Goal: Task Accomplishment & Management: Manage account settings

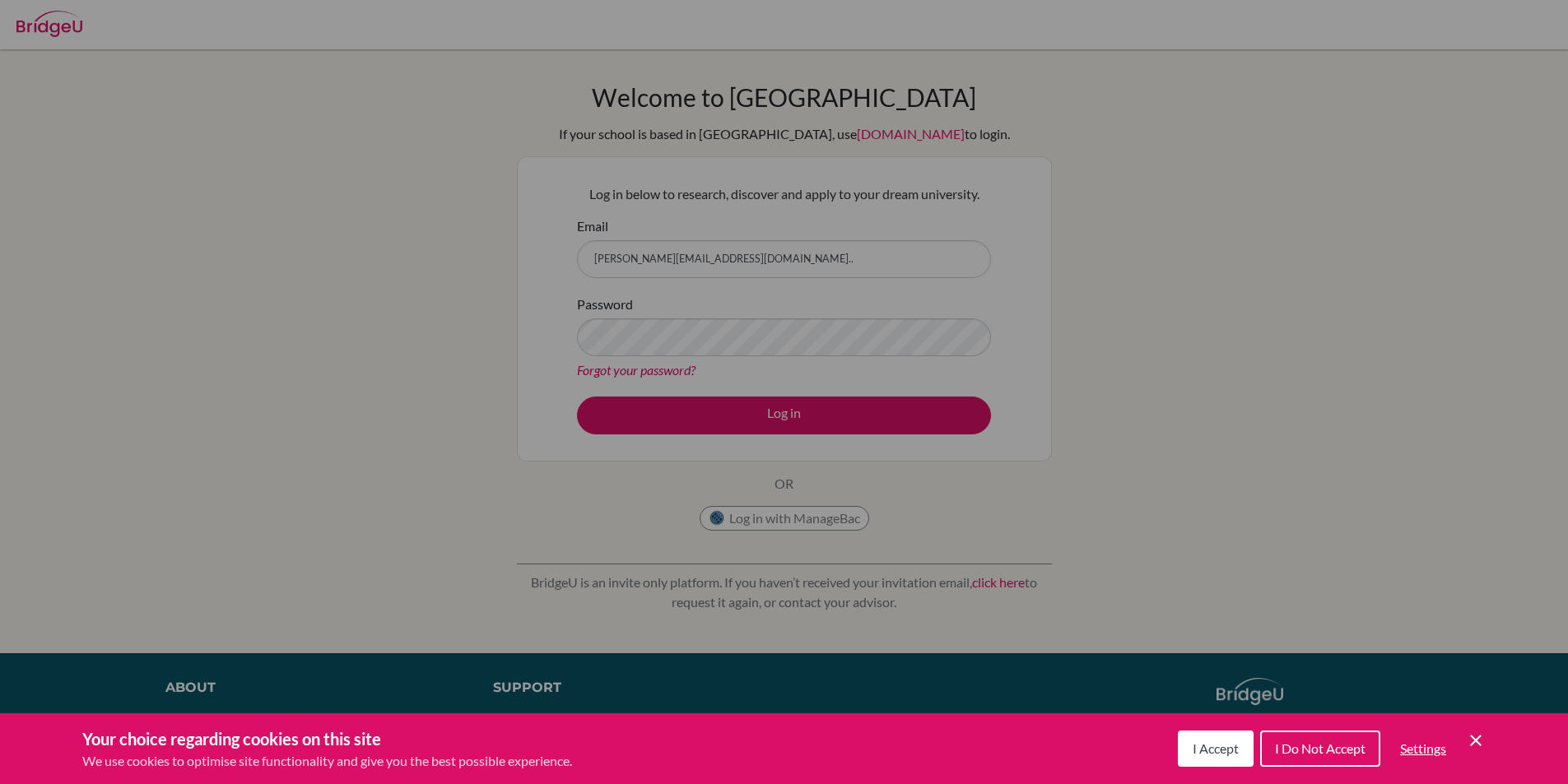
click at [1477, 726] on div "Your choice regarding cookies on this site We use cookies to optimise site func…" at bounding box center [784, 749] width 1568 height 71
click at [1477, 731] on icon "Cookie Control Close Icon" at bounding box center [1476, 741] width 20 height 20
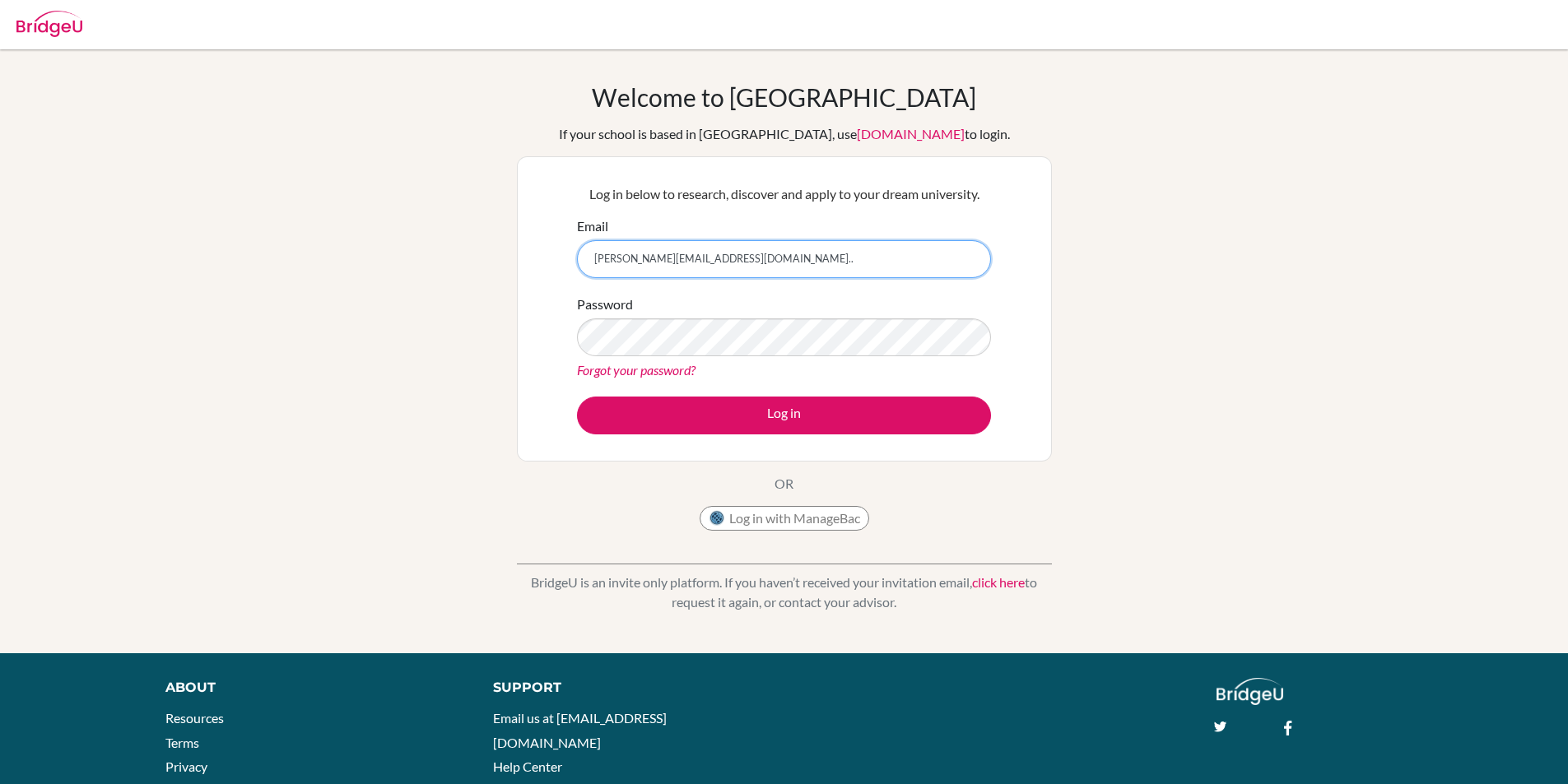
click at [805, 258] on input "[PERSON_NAME][EMAIL_ADDRESS][DOMAIN_NAME].." at bounding box center [784, 259] width 414 height 37
type input "[PERSON_NAME][EMAIL_ADDRESS][DOMAIN_NAME]"
click at [577, 396] on button "Log in" at bounding box center [784, 415] width 414 height 37
click at [604, 366] on link "Forgot your password?" at bounding box center [636, 370] width 118 height 16
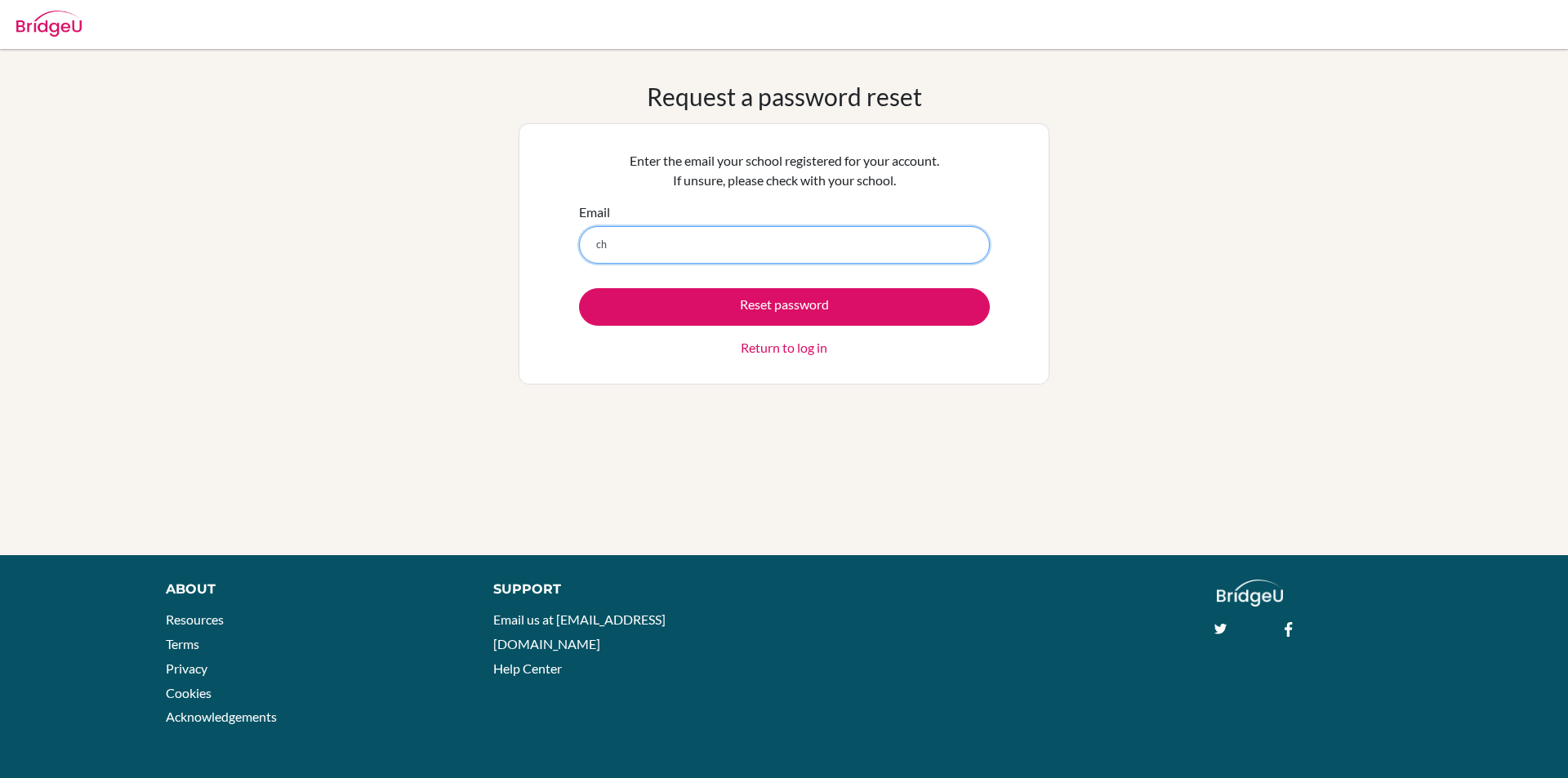
type input "[PERSON_NAME][EMAIL_ADDRESS][DOMAIN_NAME]"
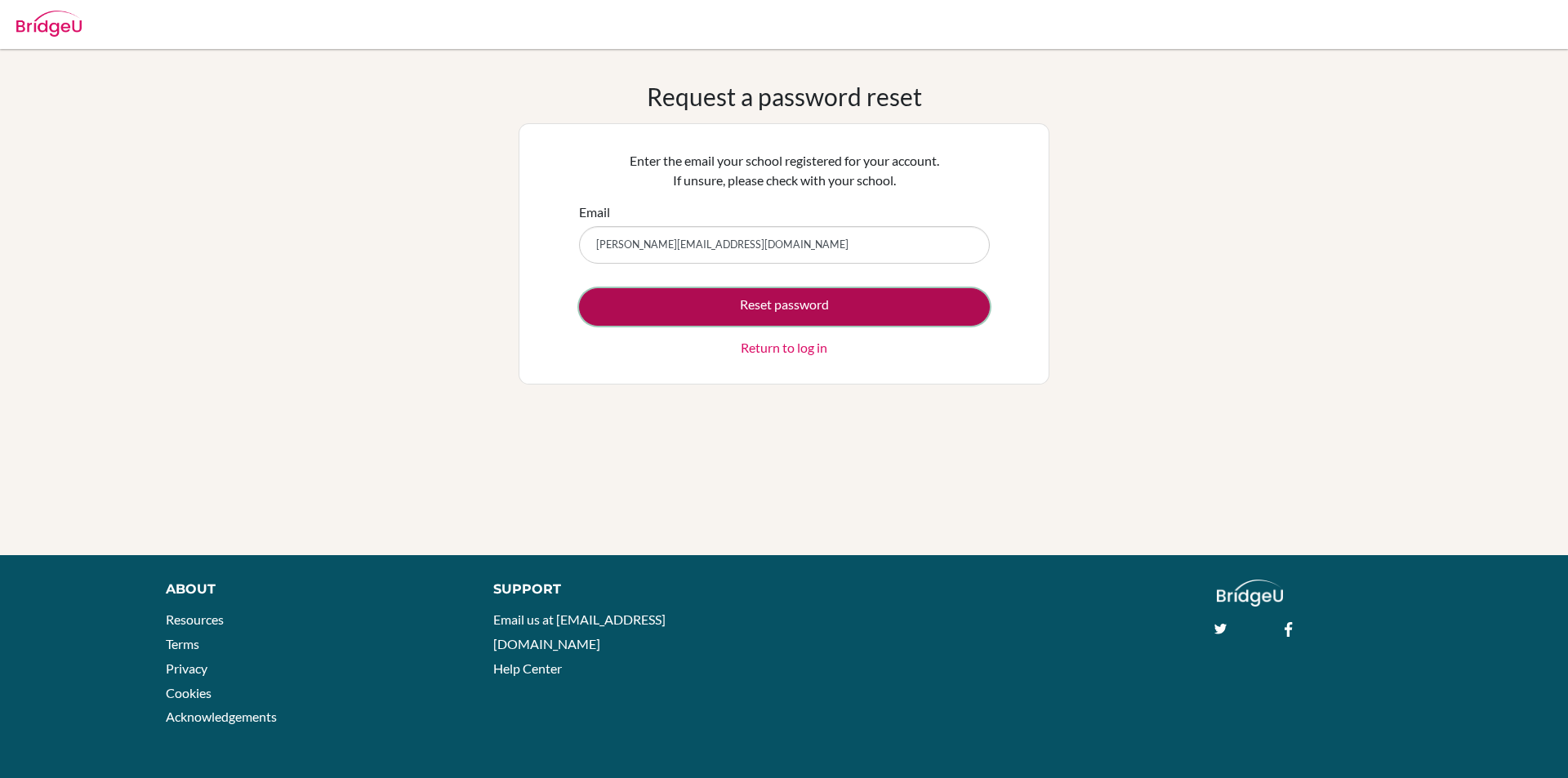
click at [740, 302] on button "Reset password" at bounding box center [784, 307] width 411 height 37
